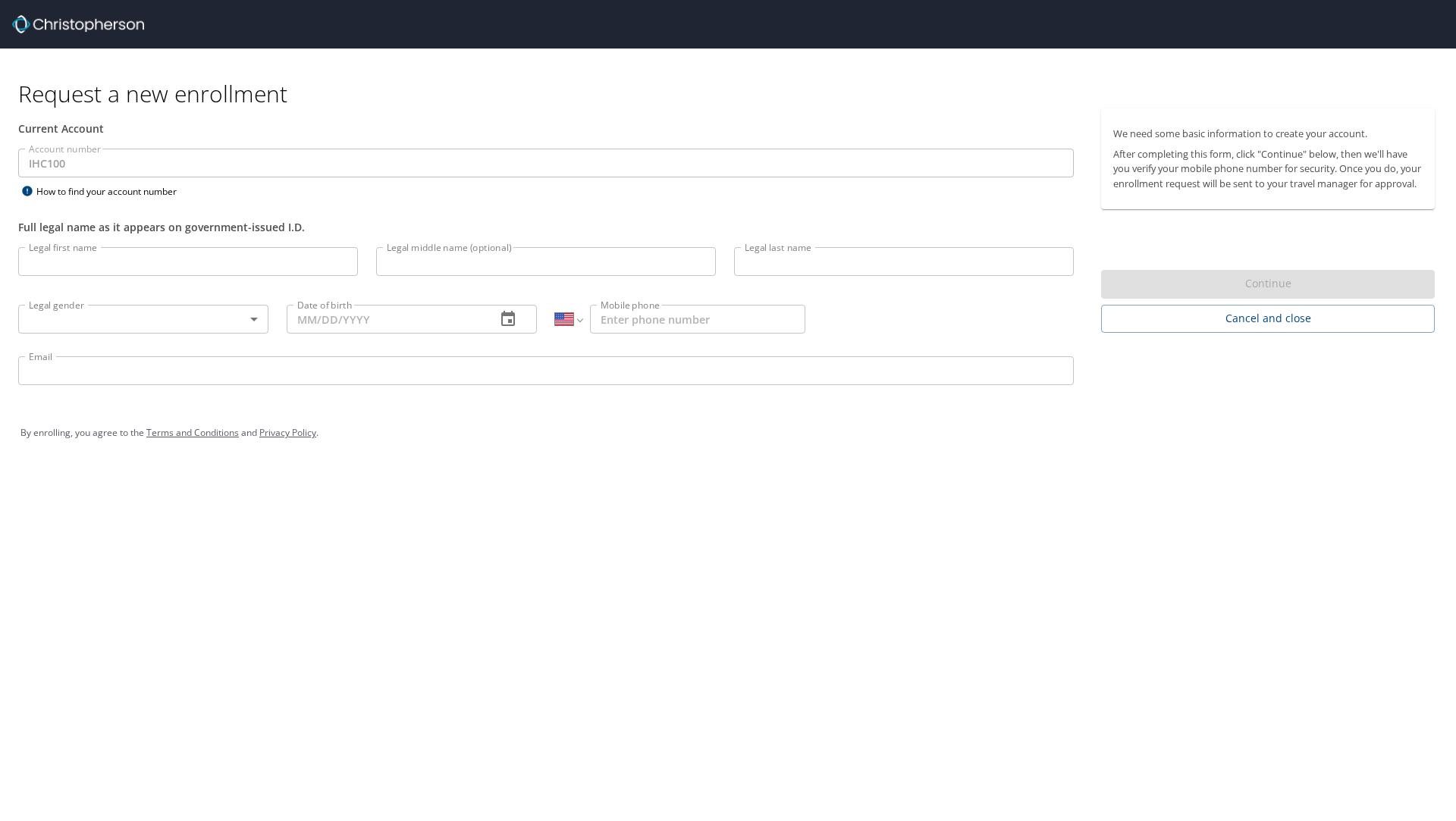
select select "US"
click at [164, 270] on input "Legal first name" at bounding box center [187, 261] width 340 height 29
type input "Tyson"
type input "A"
type input "Ayoso"
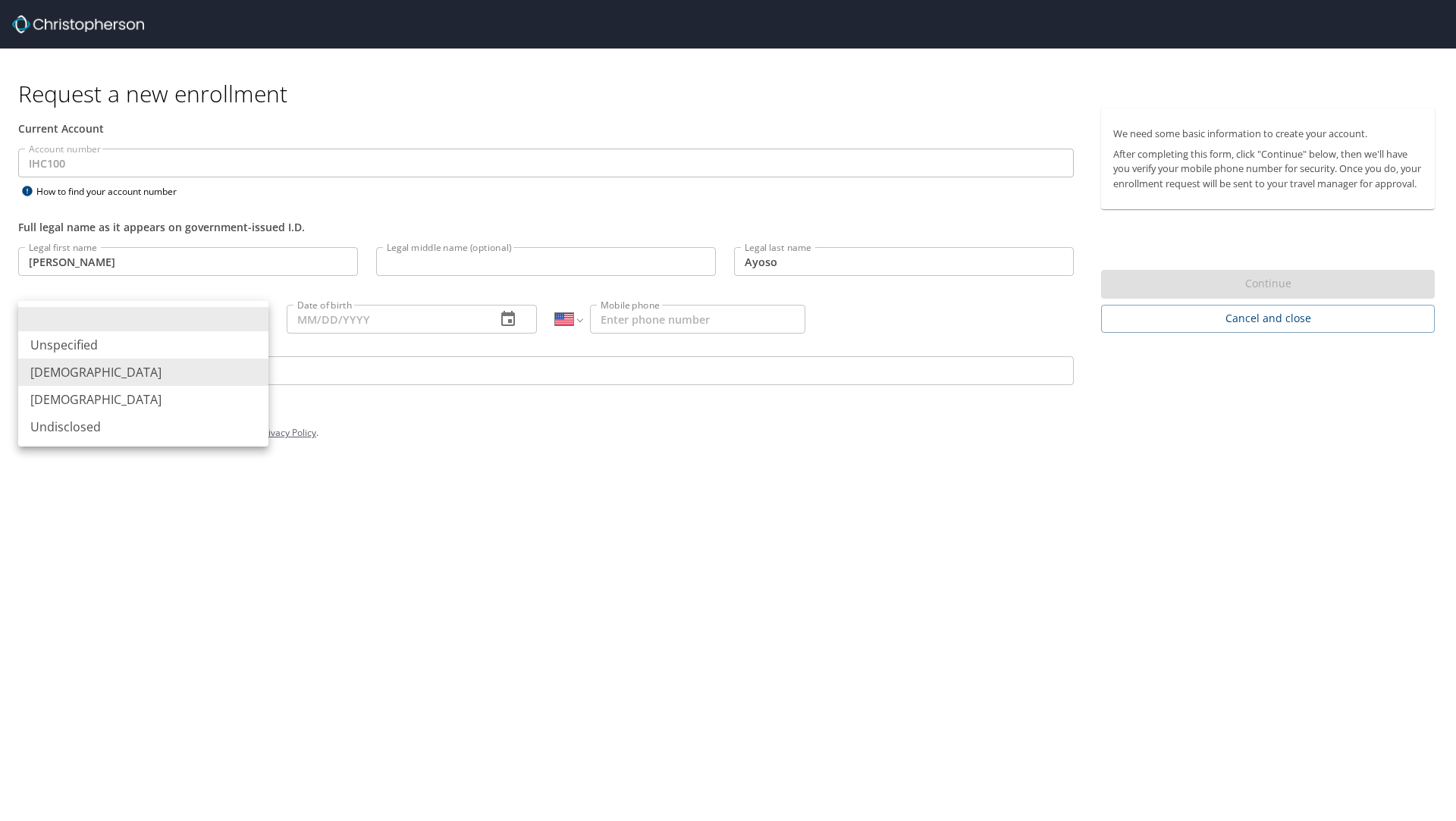
type input "Male"
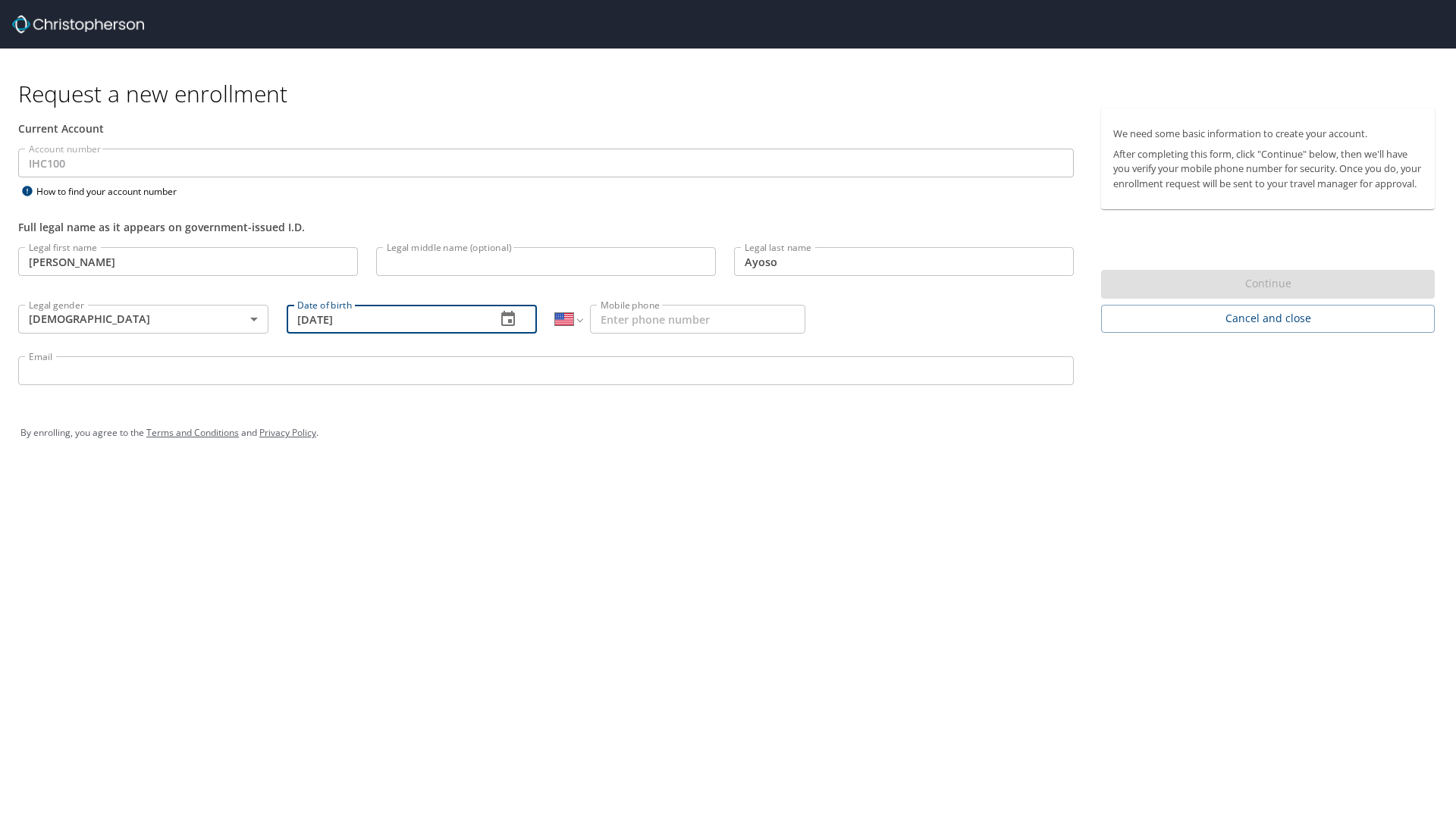
type input "10/11/2000"
type input "(435) 218-5625"
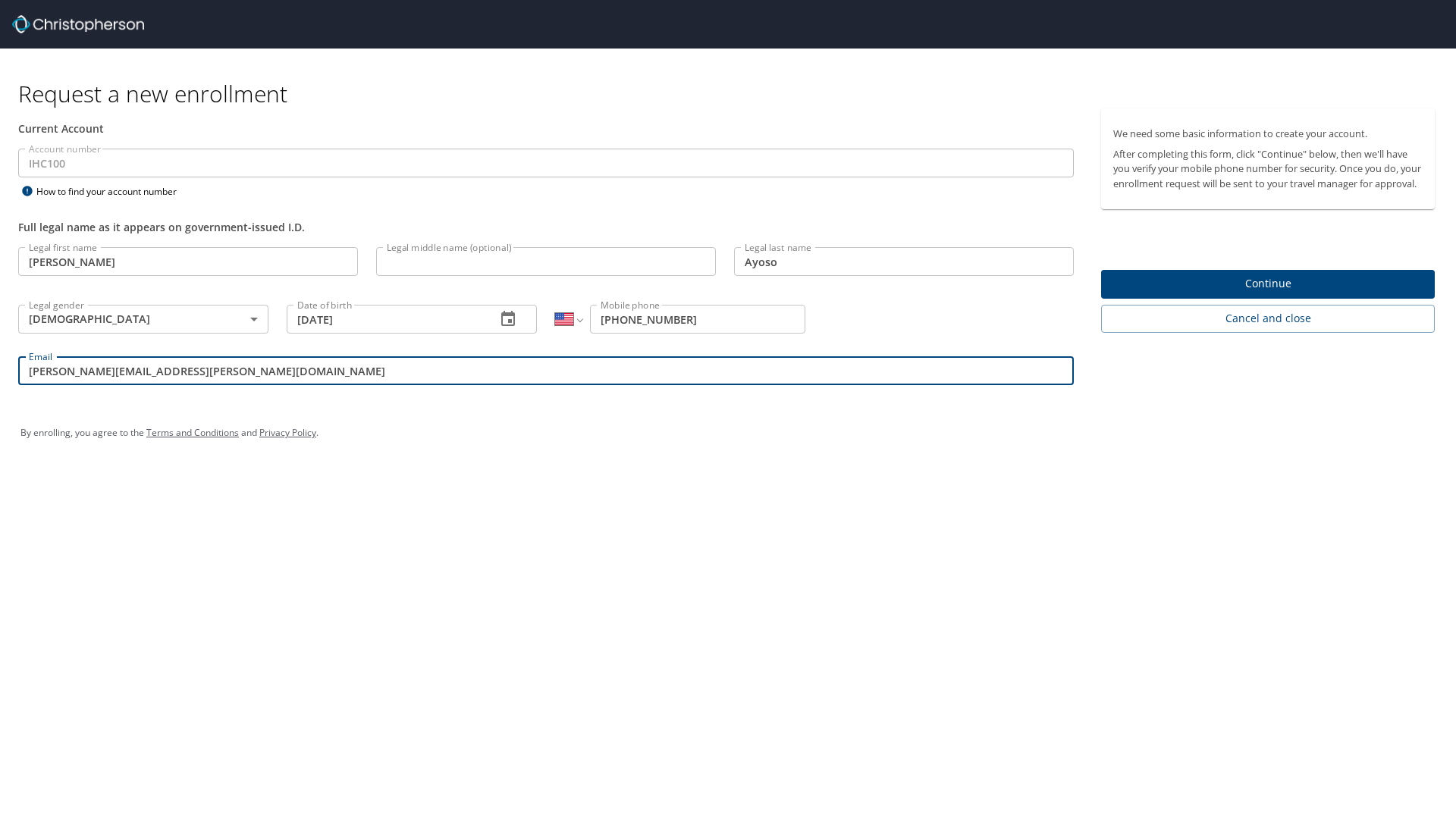
type input "tyson.ayoso@imail.org"
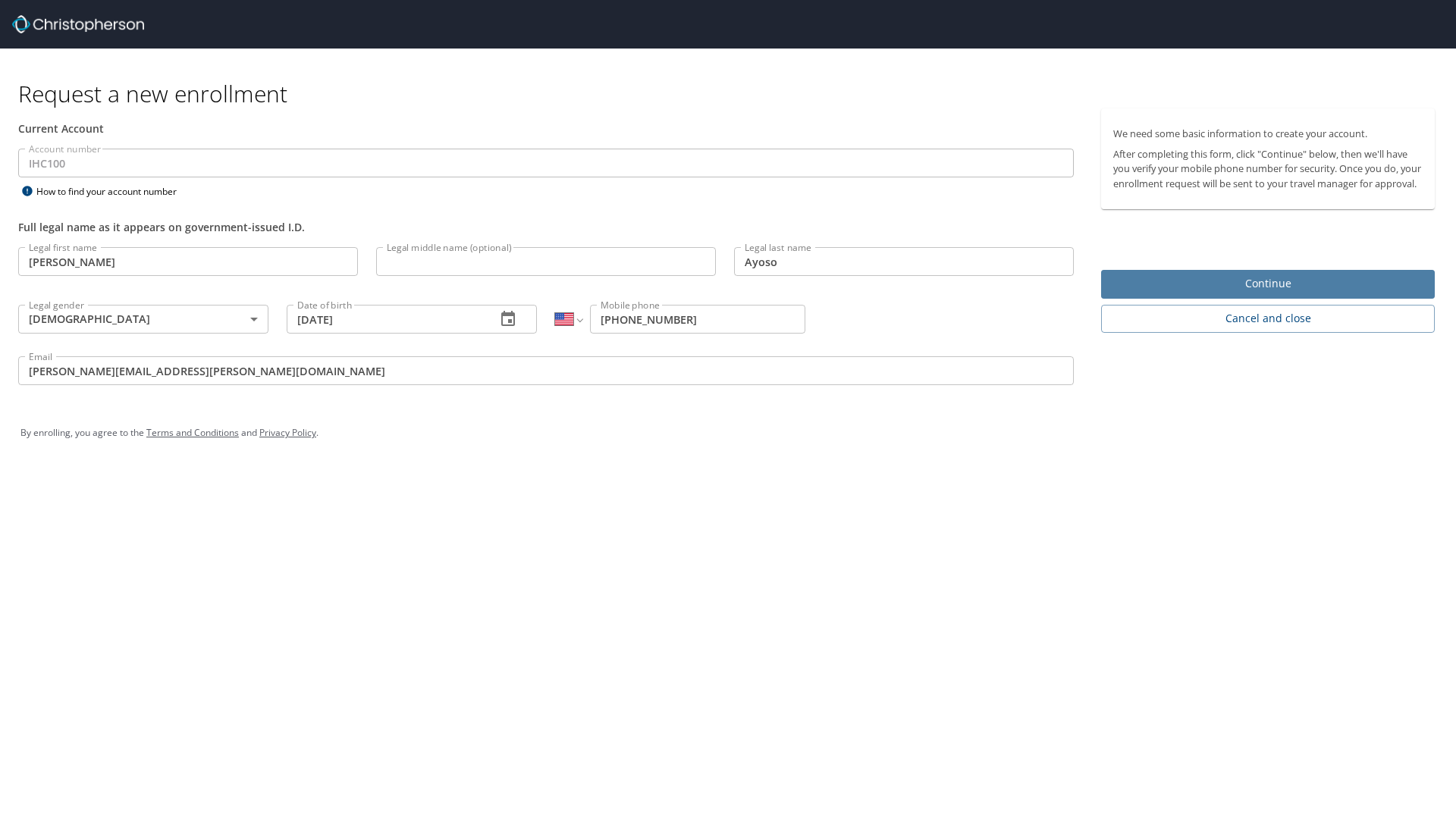
click at [1187, 285] on button "Continue" at bounding box center [1267, 284] width 333 height 29
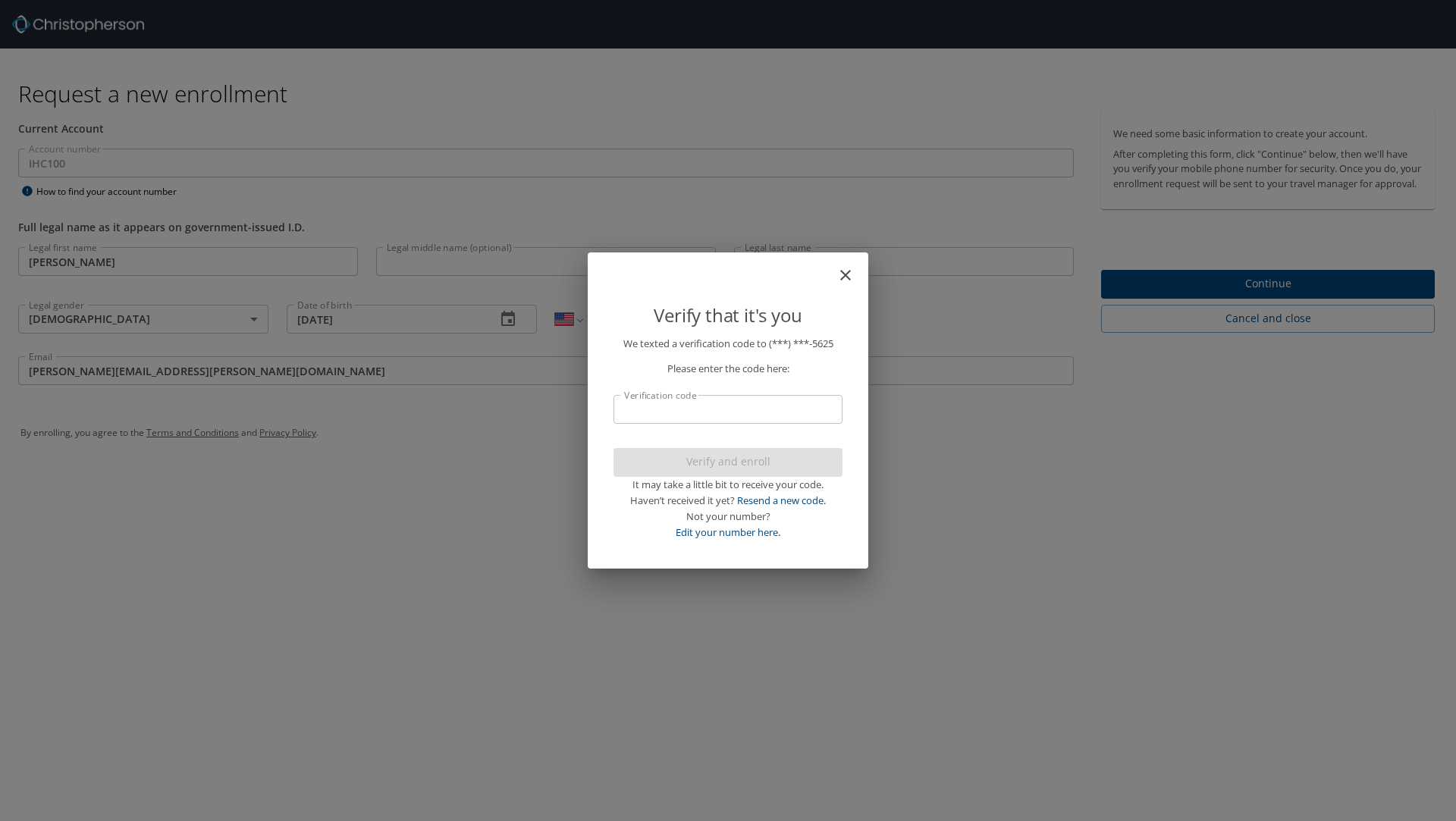
click at [704, 418] on input "Verification code" at bounding box center [728, 409] width 229 height 29
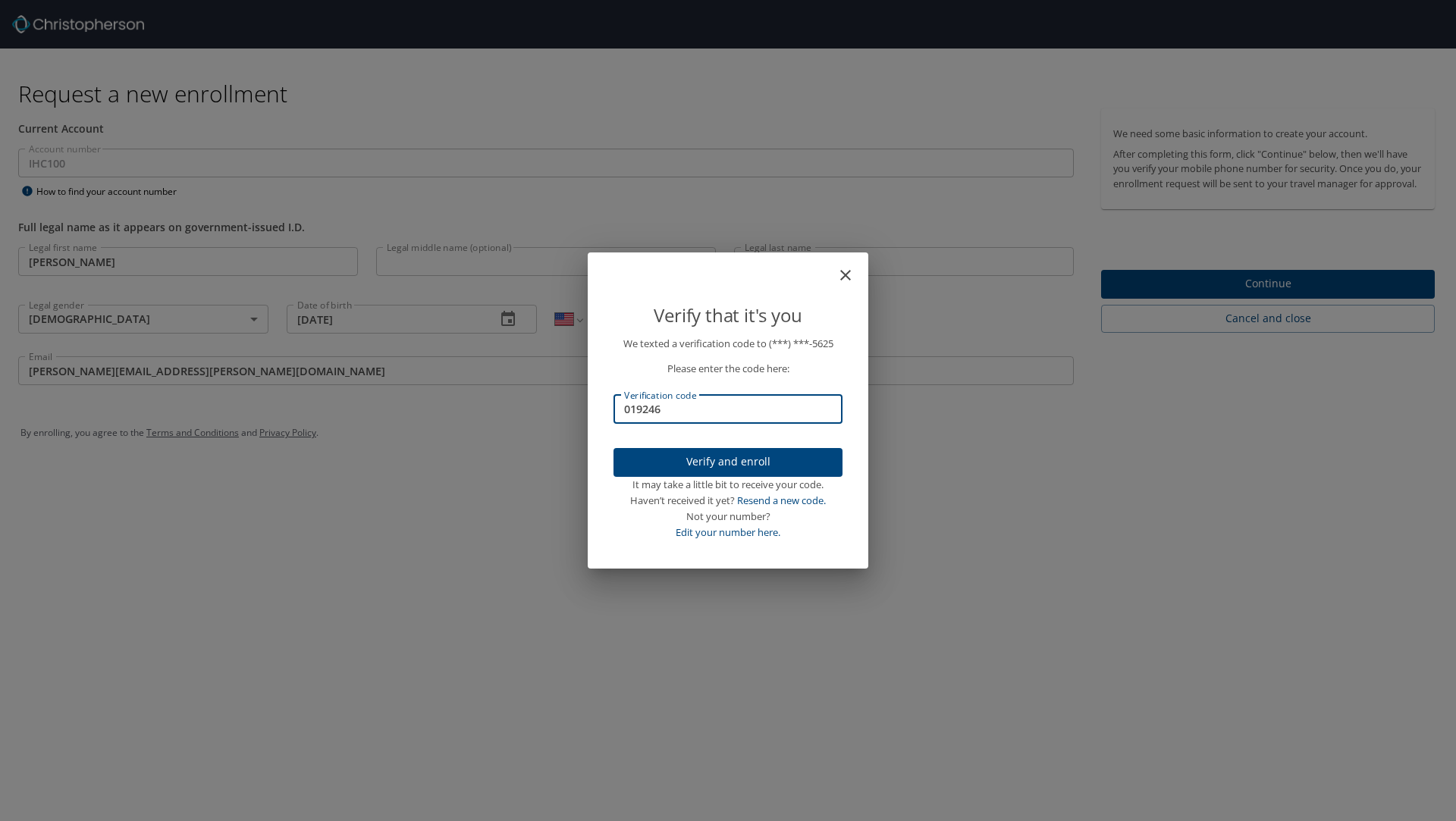
type input "019246"
click at [732, 453] on span "Verify and enroll" at bounding box center [728, 462] width 205 height 19
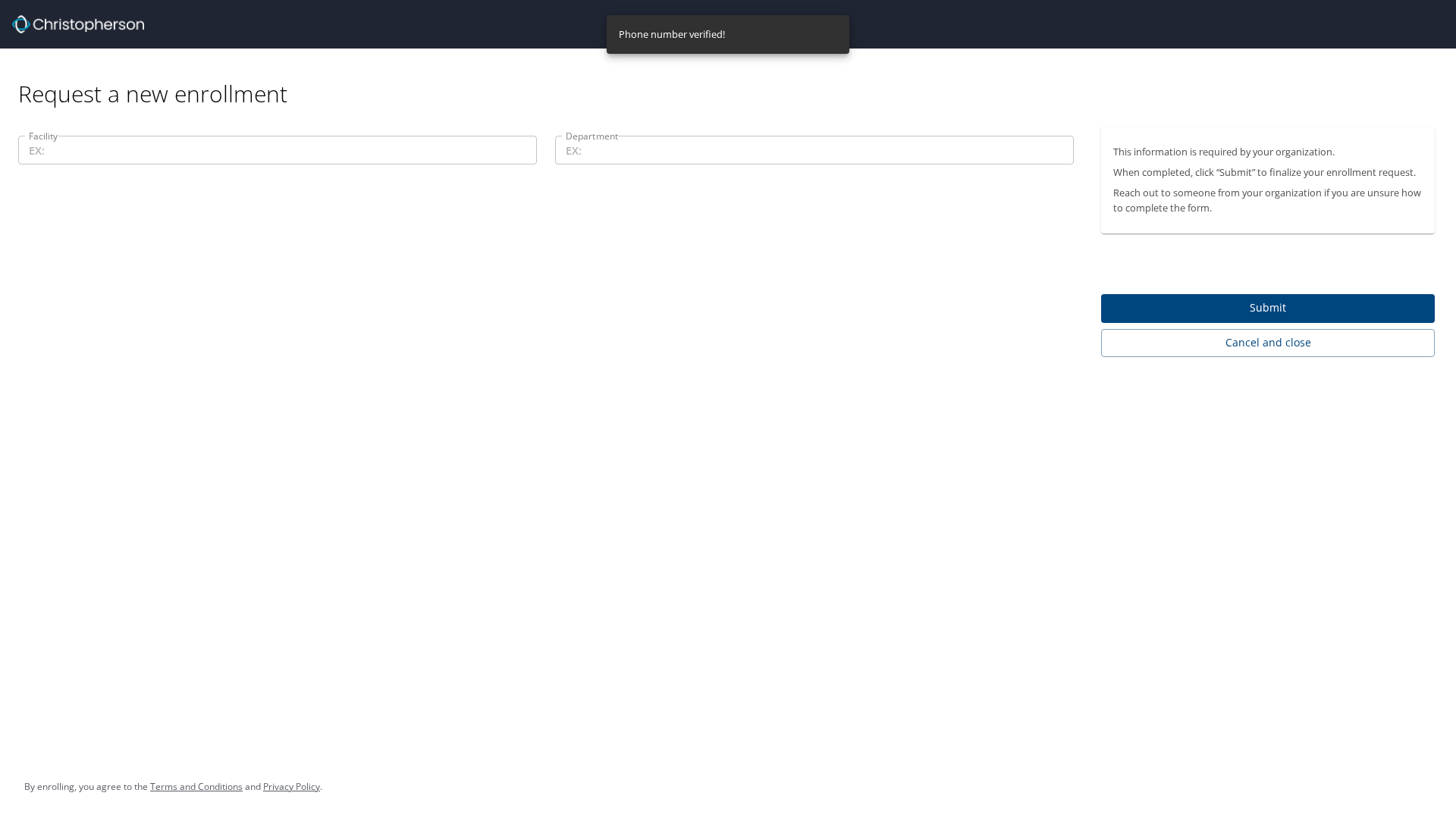
click at [337, 151] on input "Facility" at bounding box center [277, 150] width 518 height 29
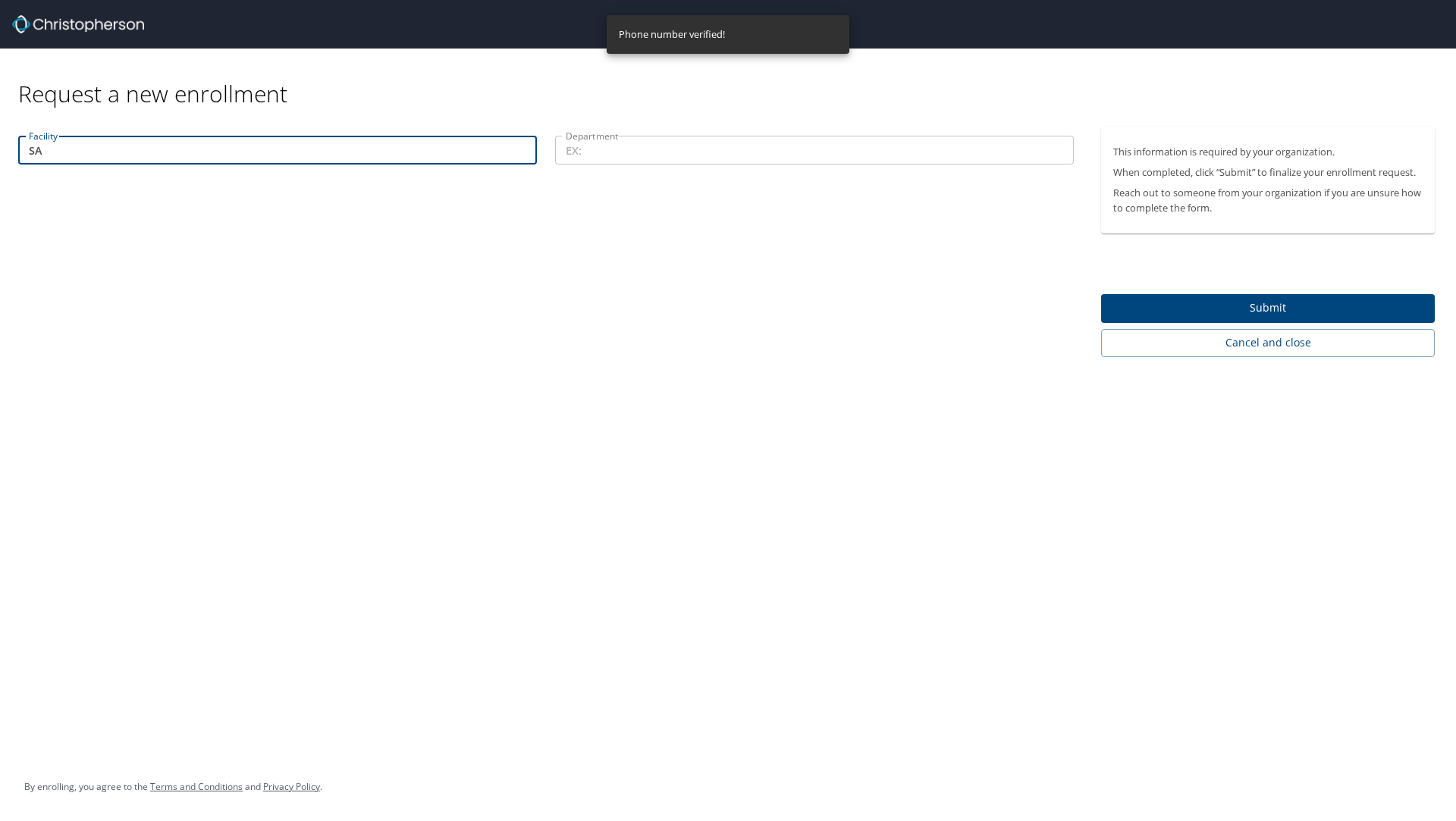
type input "S"
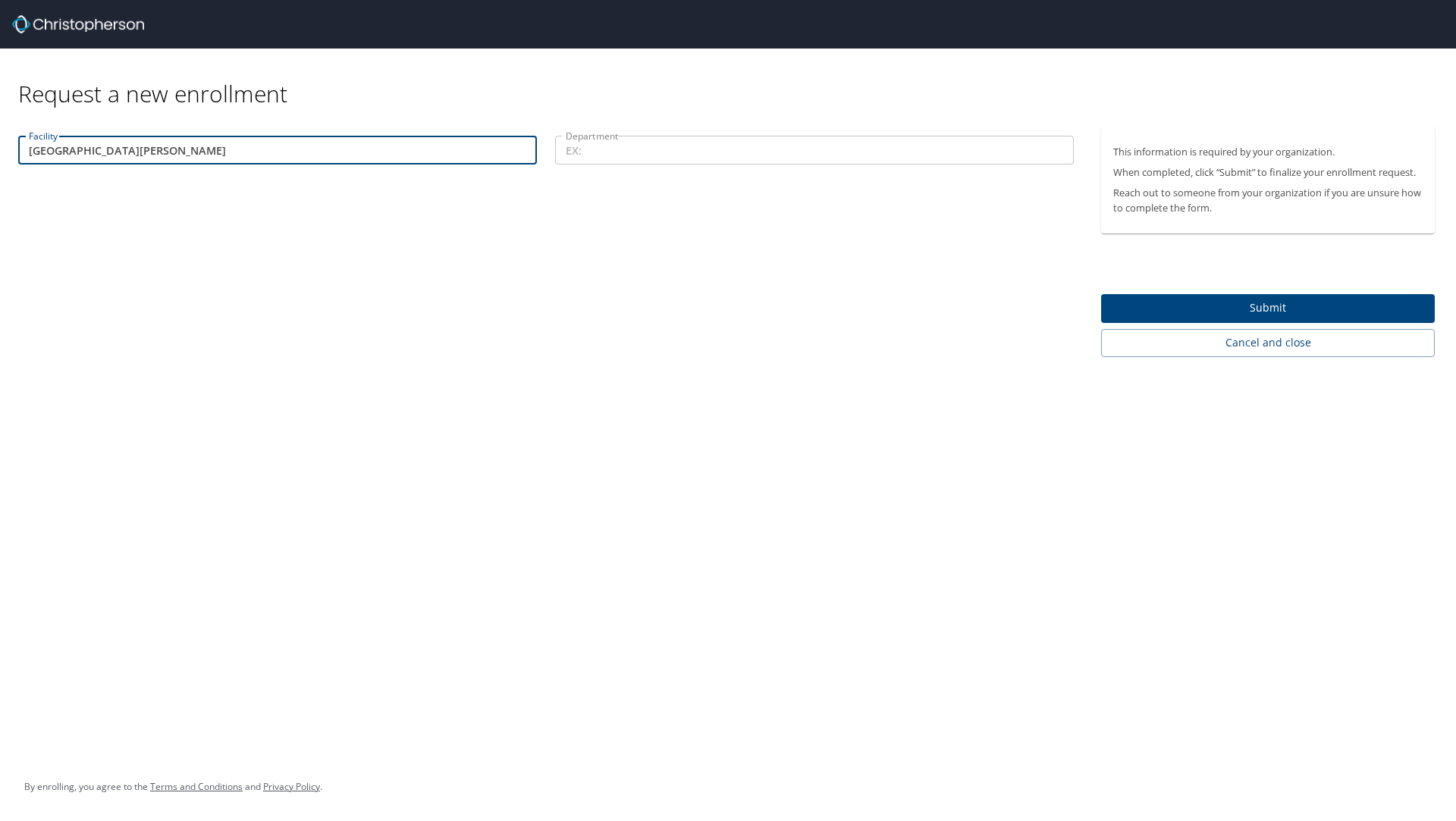
type input "Saint George Regional Hospital"
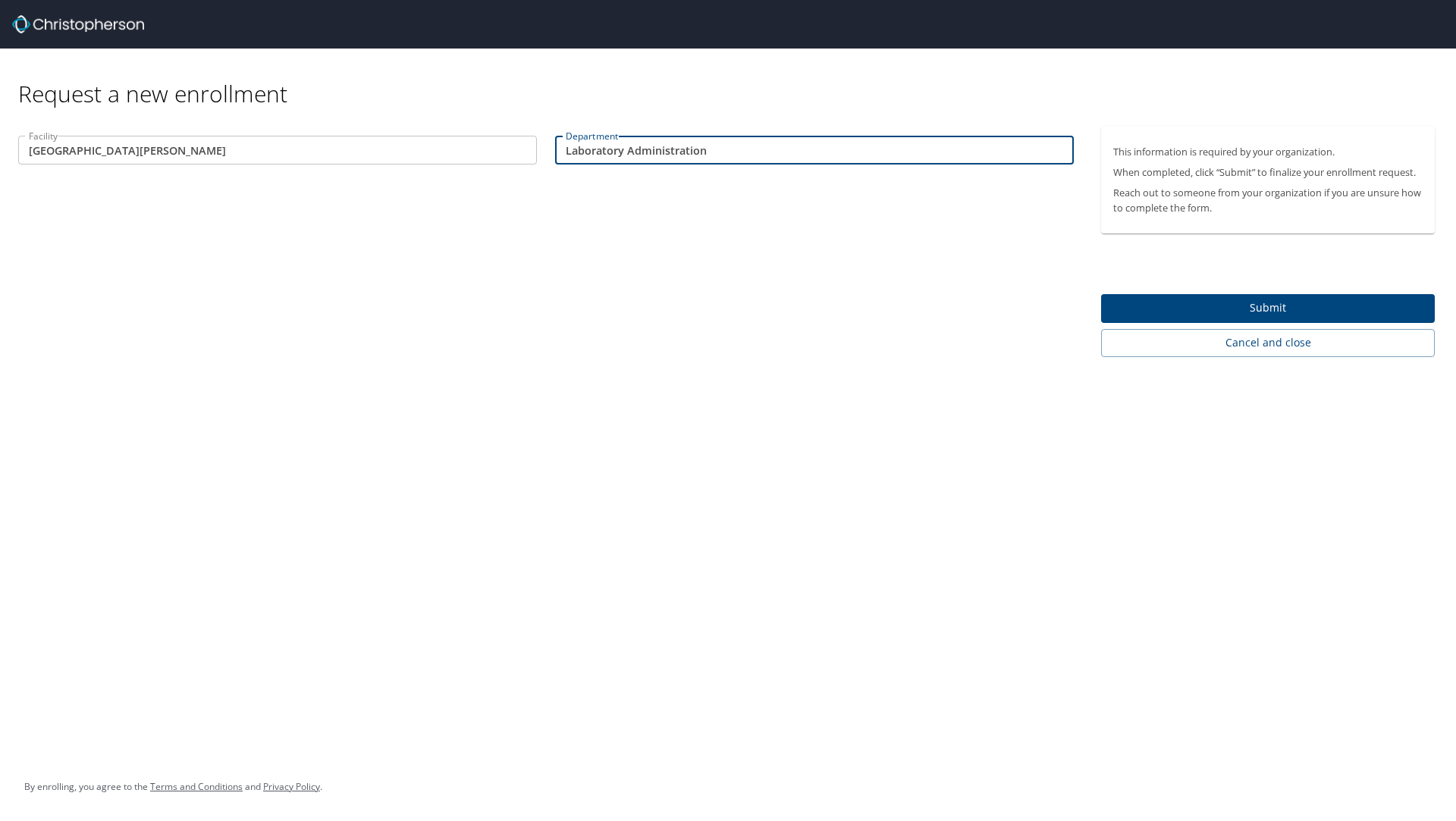
type input "Laboratory Administration"
click at [1309, 301] on span "Submit" at bounding box center [1268, 308] width 310 height 19
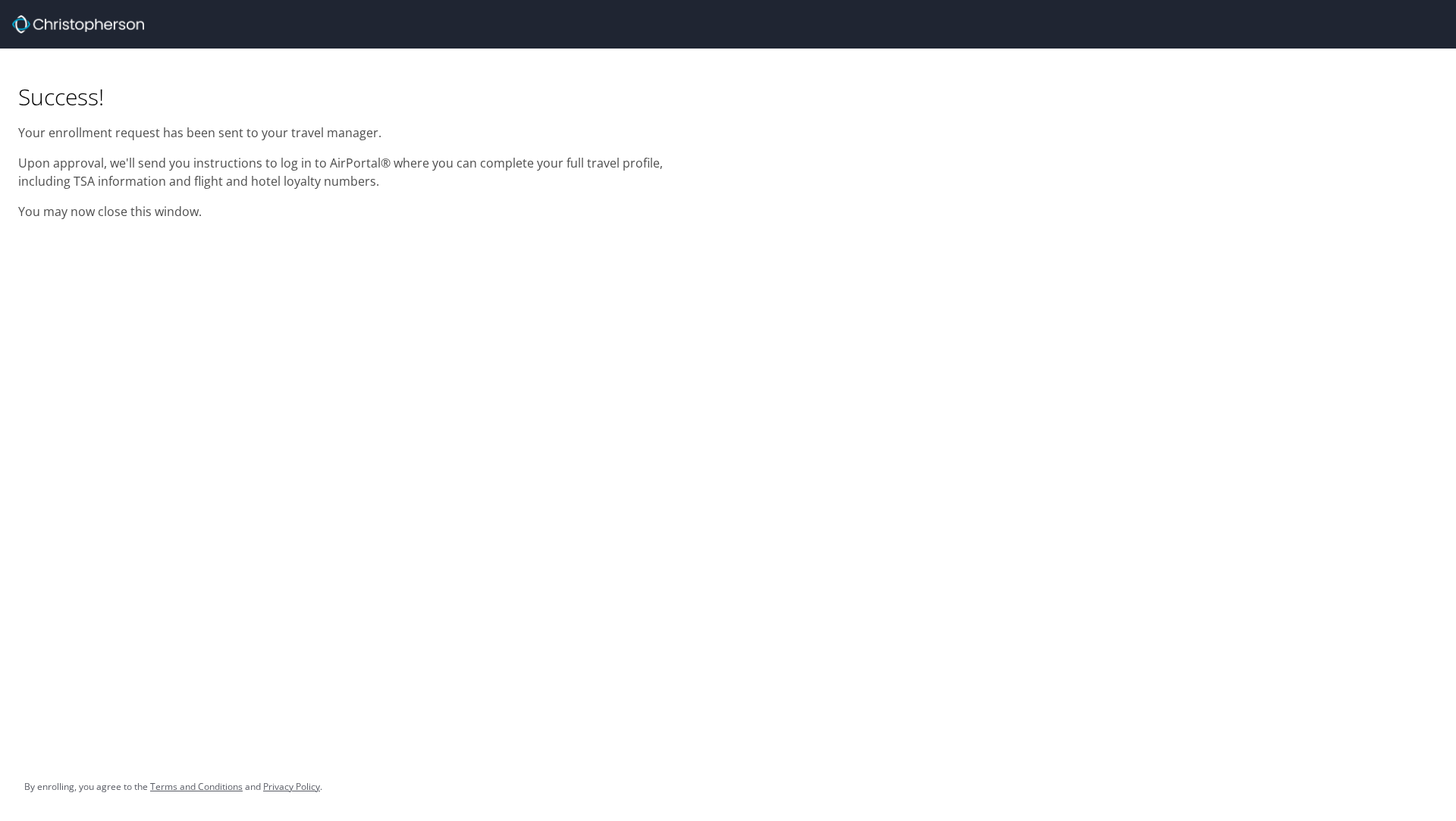
click at [71, 23] on img at bounding box center [78, 24] width 132 height 18
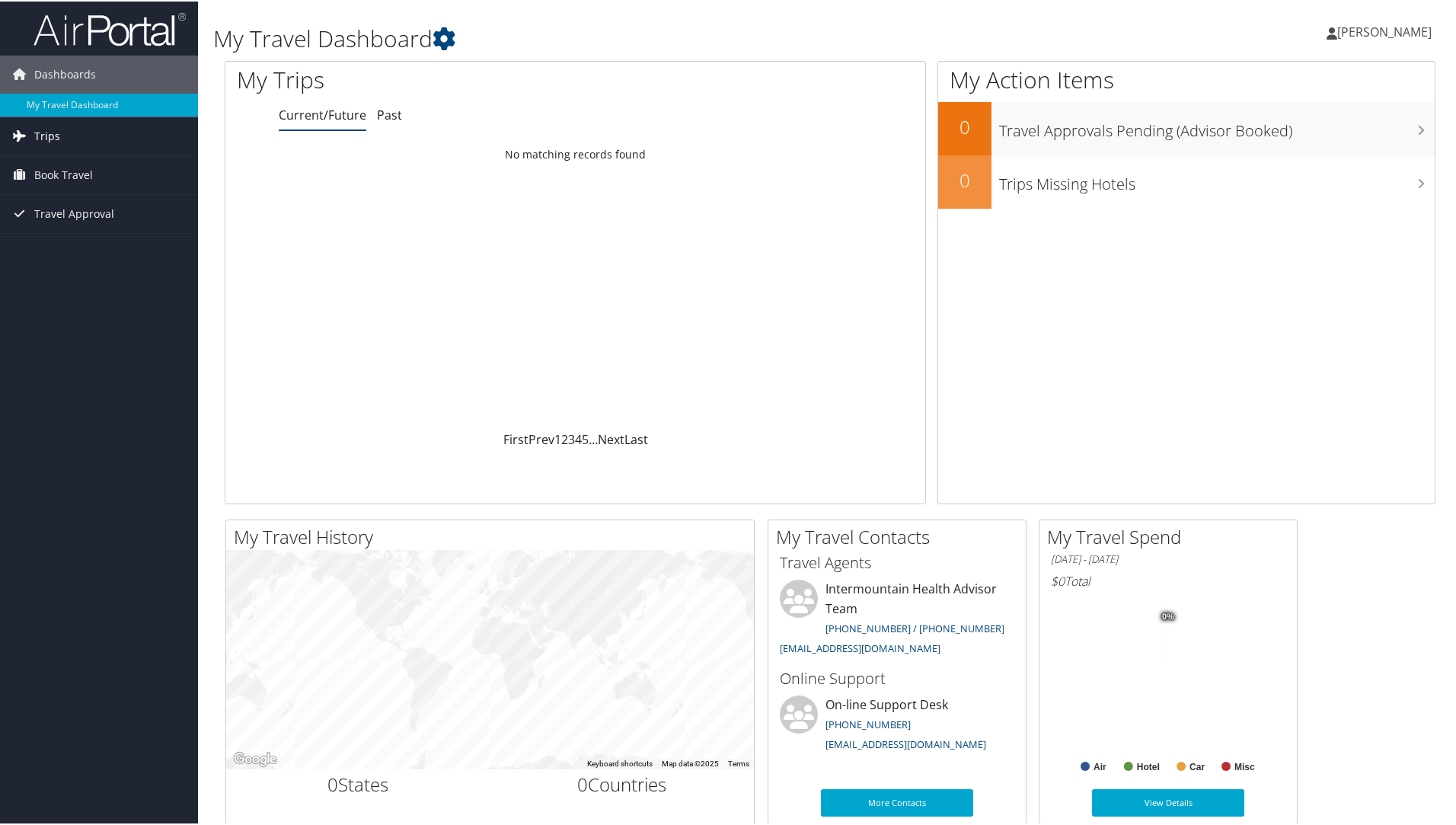
click at [115, 137] on link "Trips" at bounding box center [99, 134] width 198 height 38
click at [114, 160] on link "Current/Future Trips" at bounding box center [99, 165] width 198 height 23
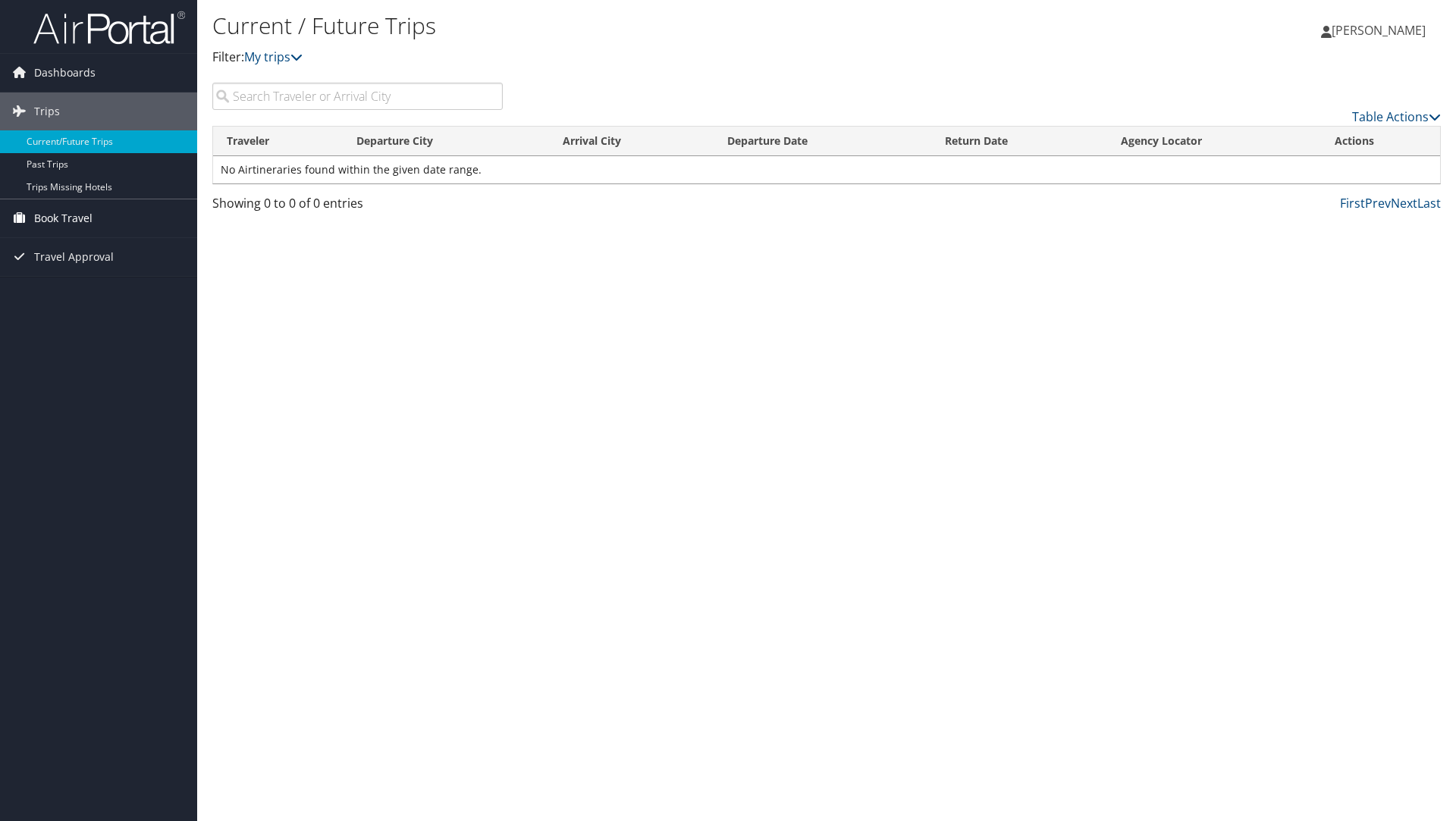
click at [125, 221] on link "Book Travel" at bounding box center [99, 218] width 197 height 38
click at [142, 296] on link "Book/Manage Online Trips" at bounding box center [99, 294] width 197 height 23
